Goal: Task Accomplishment & Management: Complete application form

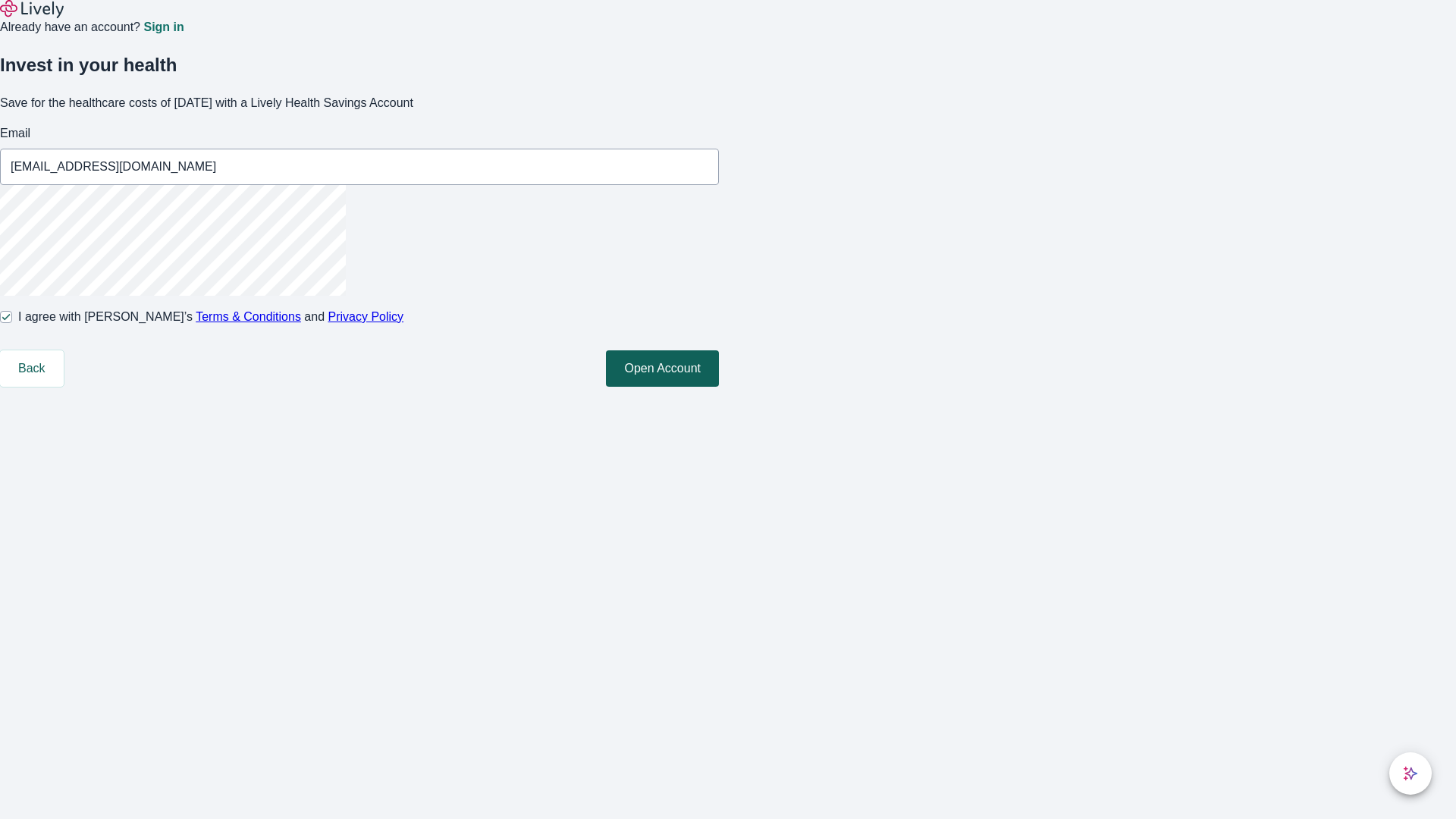
click at [719, 387] on button "Open Account" at bounding box center [662, 368] width 113 height 37
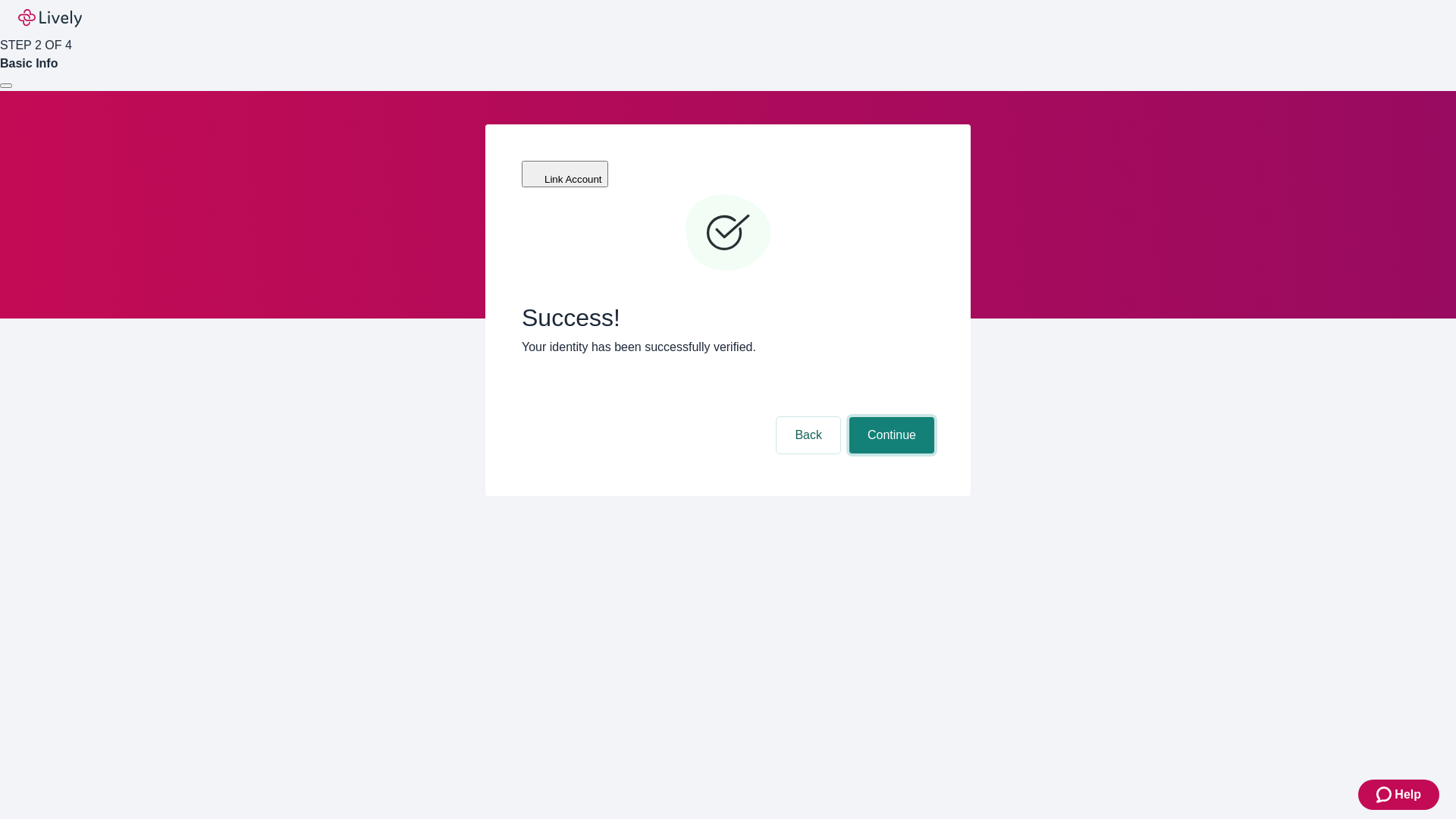
click at [890, 417] on button "Continue" at bounding box center [892, 436] width 85 height 37
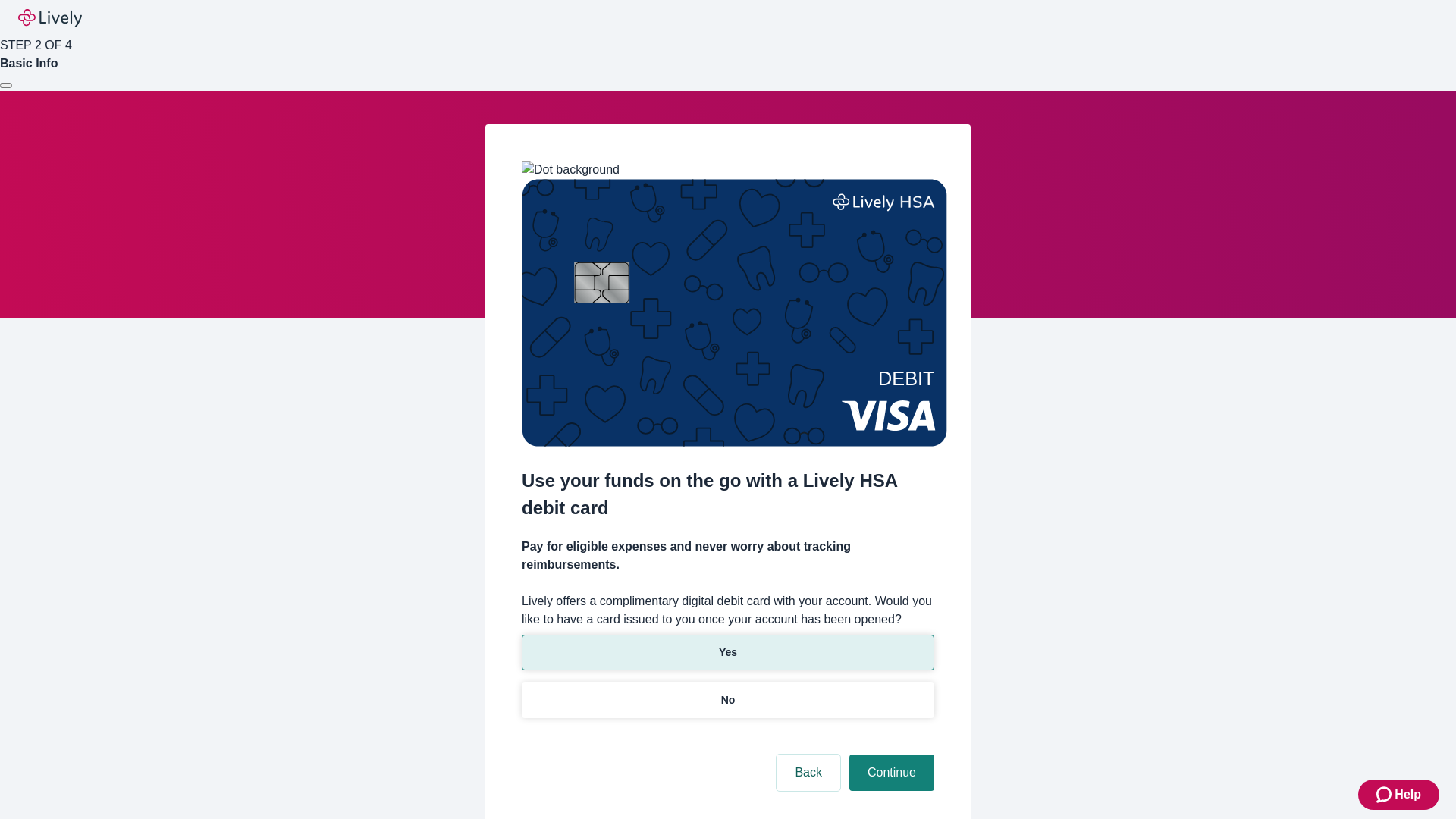
click at [727, 645] on p "Yes" at bounding box center [728, 653] width 18 height 16
click at [890, 754] on button "Continue" at bounding box center [892, 773] width 85 height 37
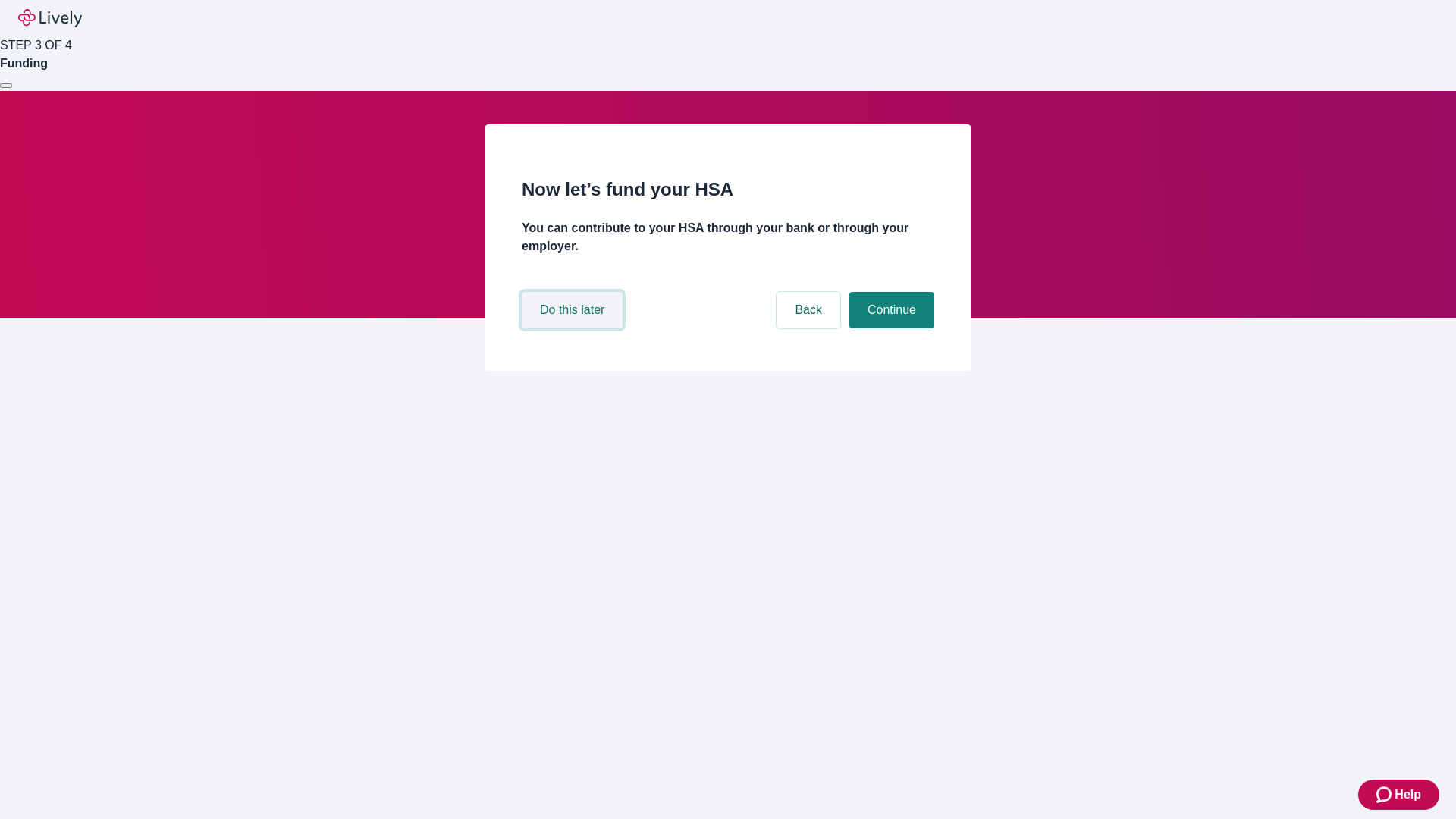
click at [574, 328] on button "Do this later" at bounding box center [571, 311] width 101 height 37
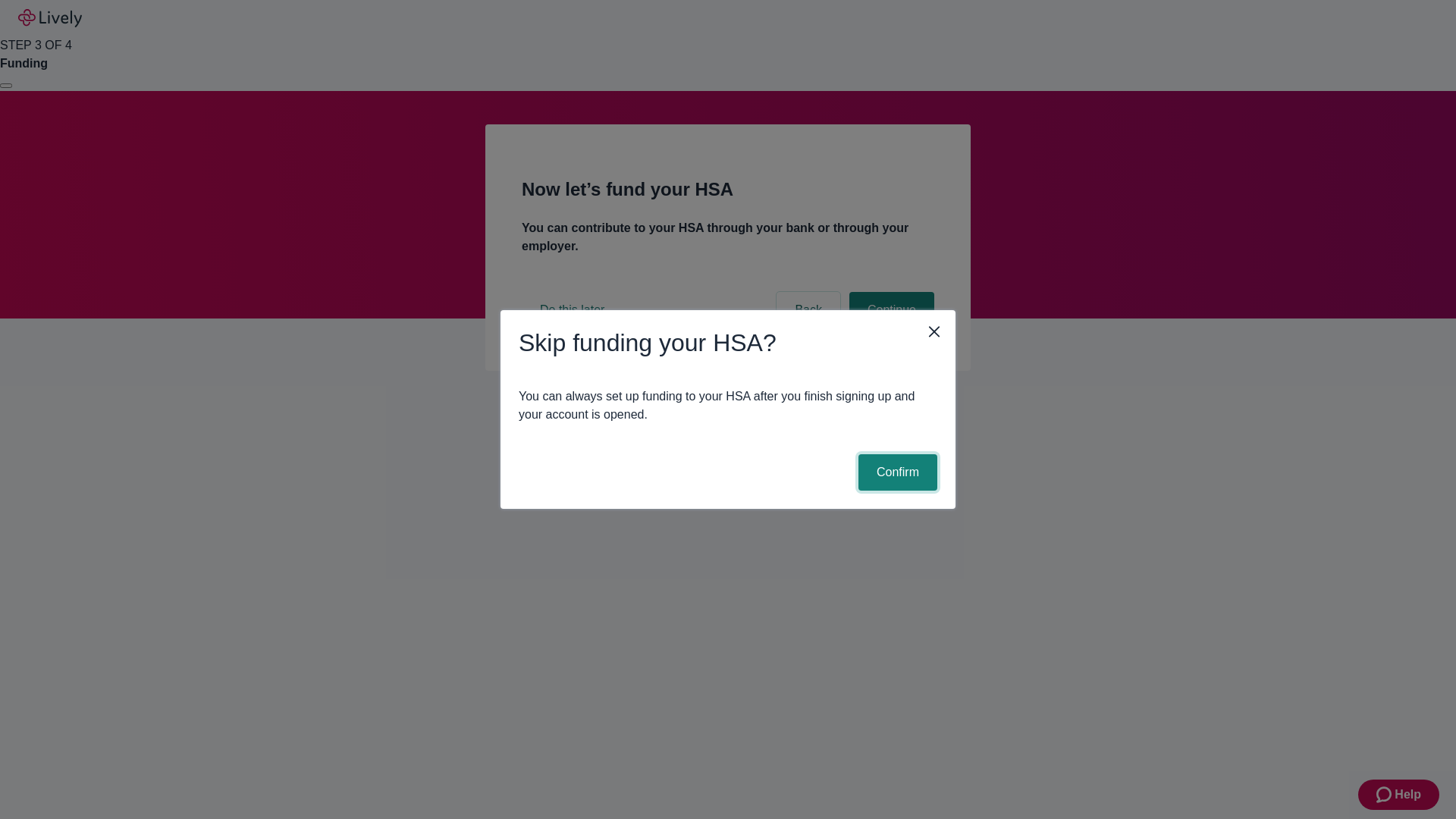
click at [895, 472] on button "Confirm" at bounding box center [898, 472] width 79 height 37
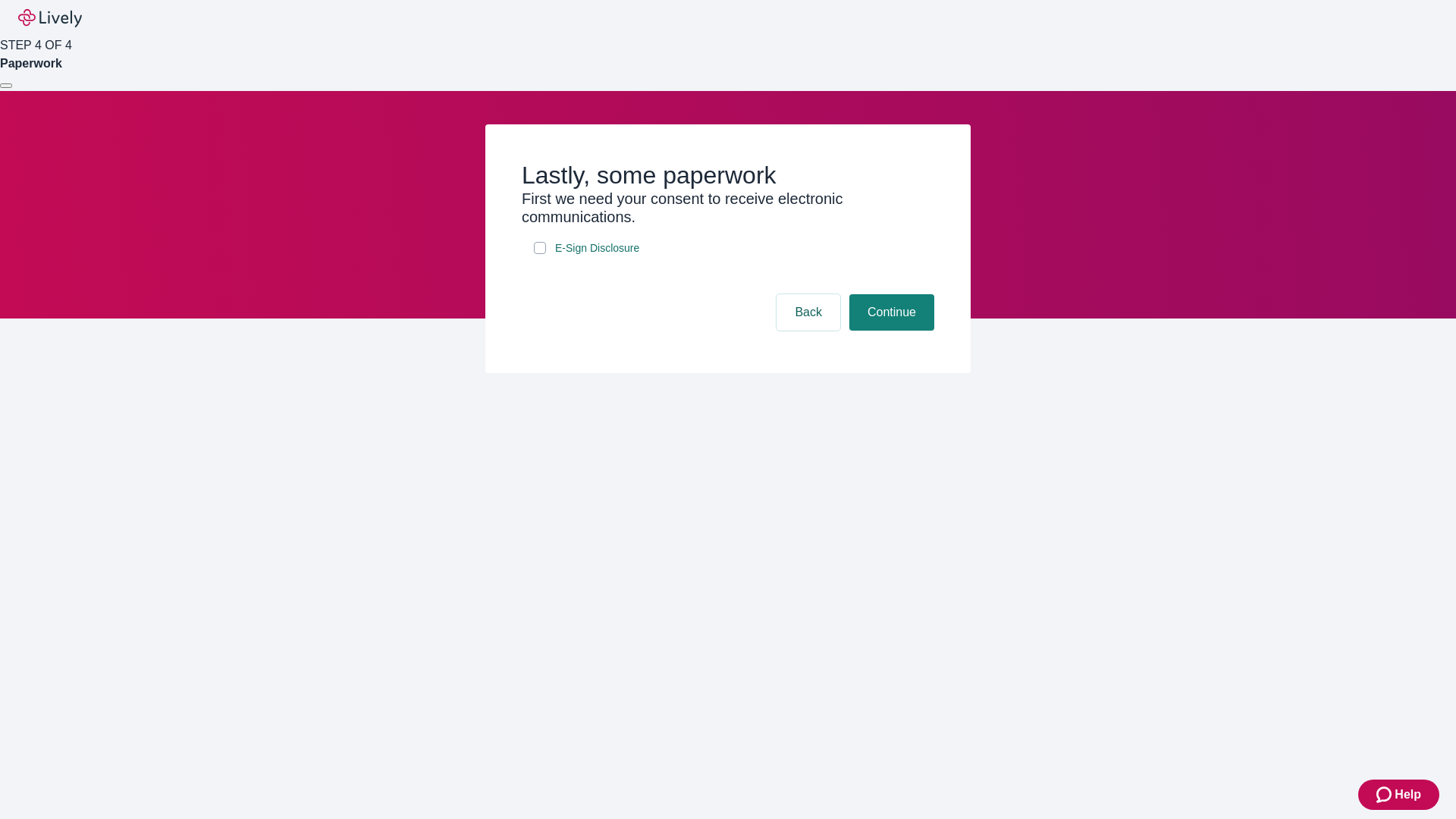
click at [540, 254] on input "E-Sign Disclosure" at bounding box center [540, 248] width 12 height 12
checkbox input "true"
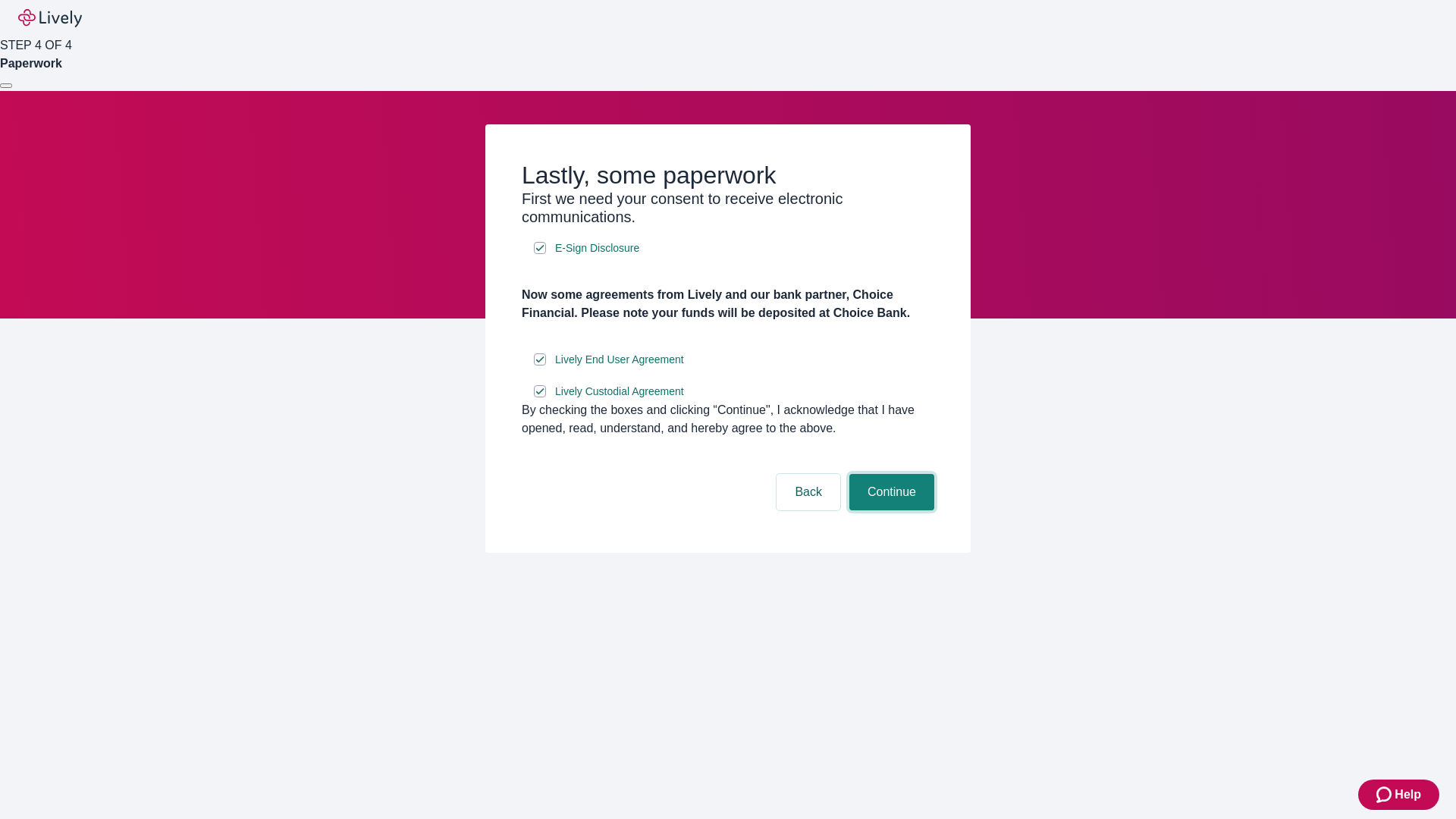
click at [890, 510] on button "Continue" at bounding box center [892, 493] width 85 height 37
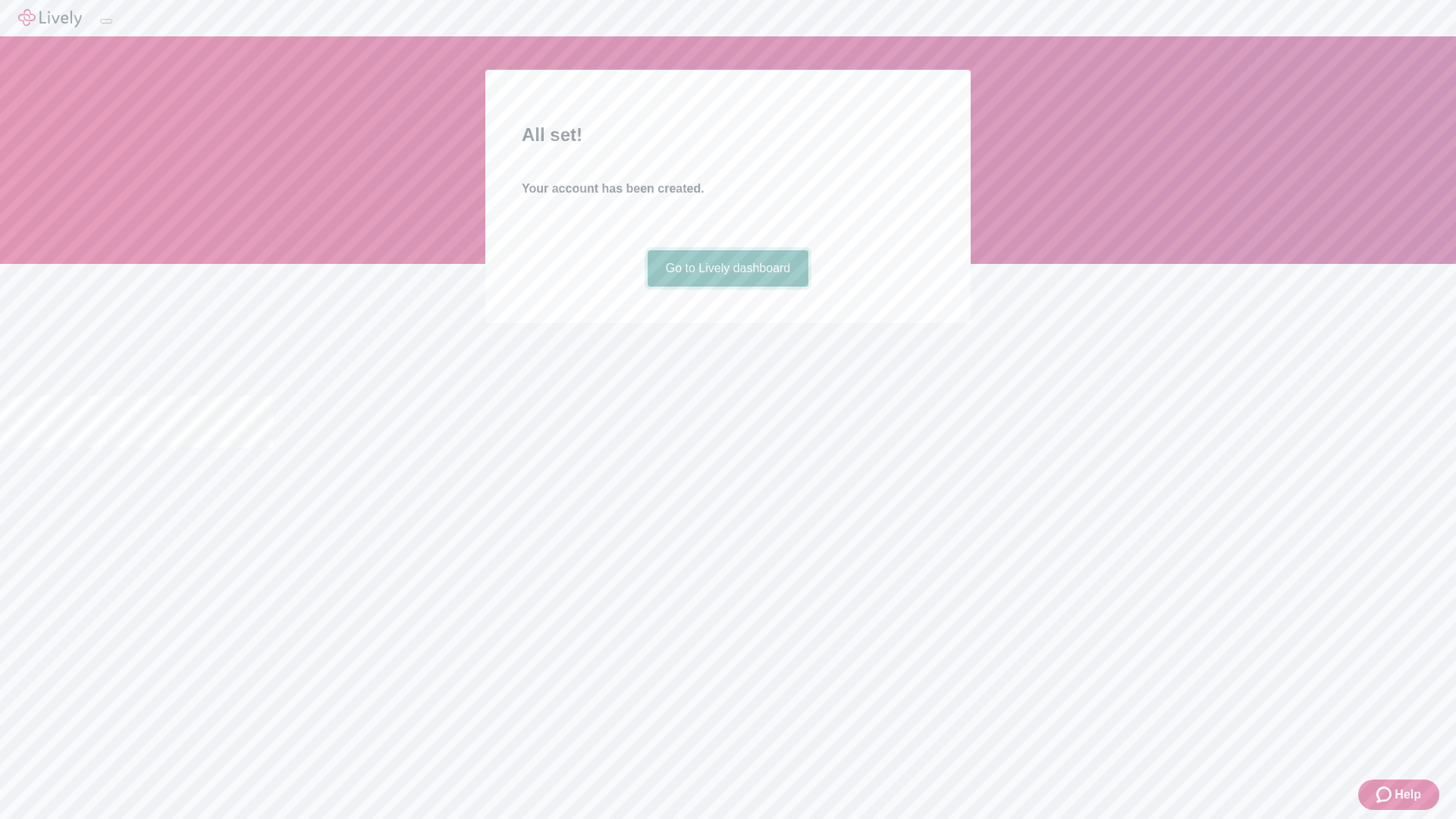
click at [727, 287] on link "Go to Lively dashboard" at bounding box center [728, 269] width 162 height 37
